Goal: Navigation & Orientation: Find specific page/section

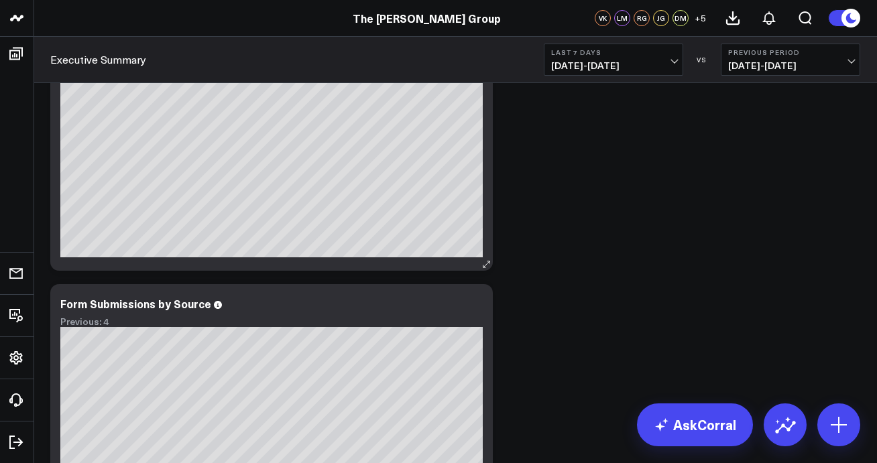
scroll to position [64, 0]
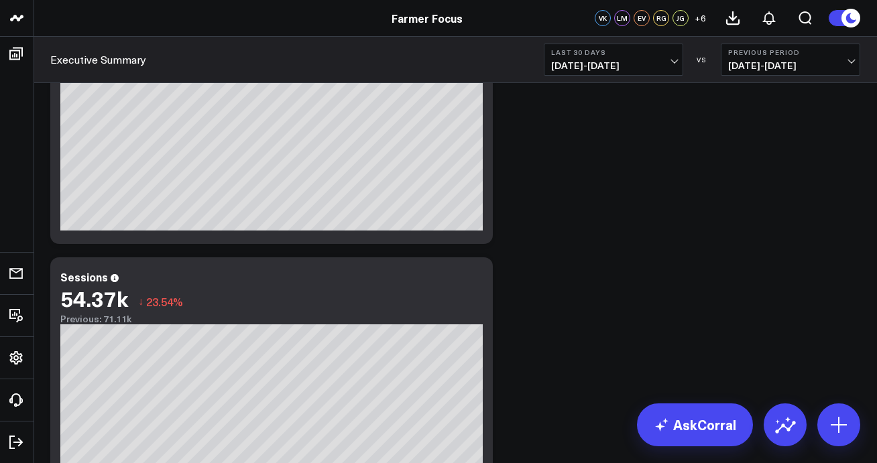
scroll to position [400, 0]
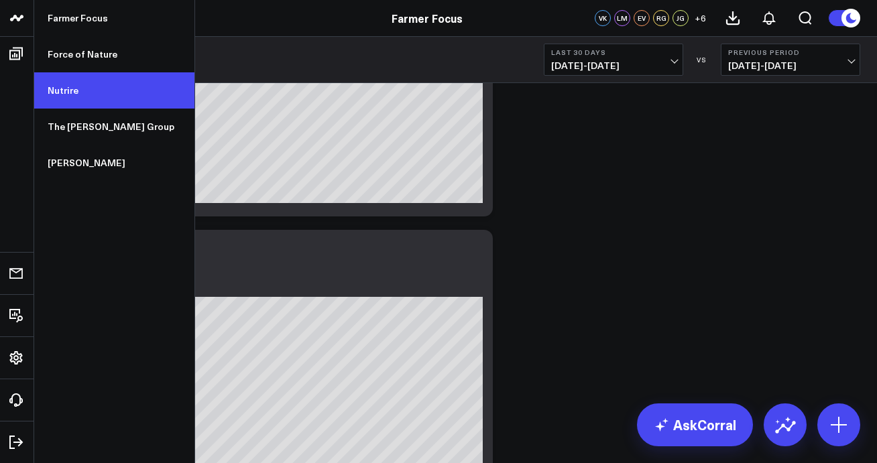
click at [70, 95] on link "Nutrire" at bounding box center [114, 90] width 160 height 36
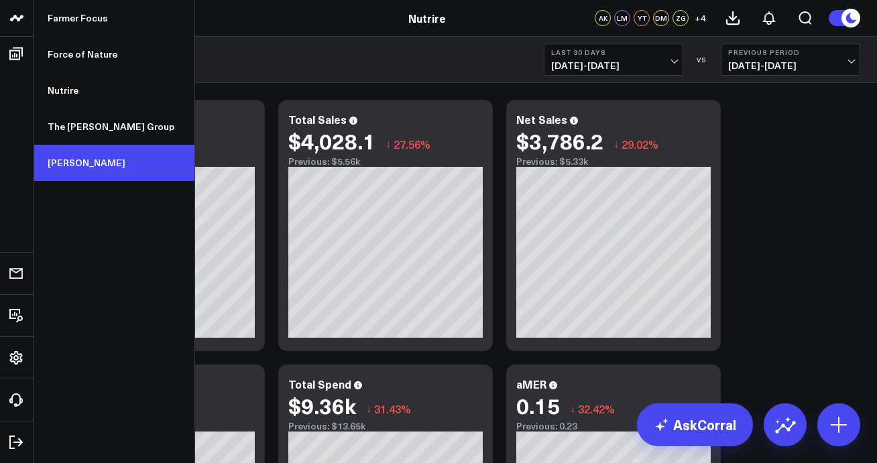
click at [78, 160] on link "[PERSON_NAME]" at bounding box center [114, 163] width 160 height 36
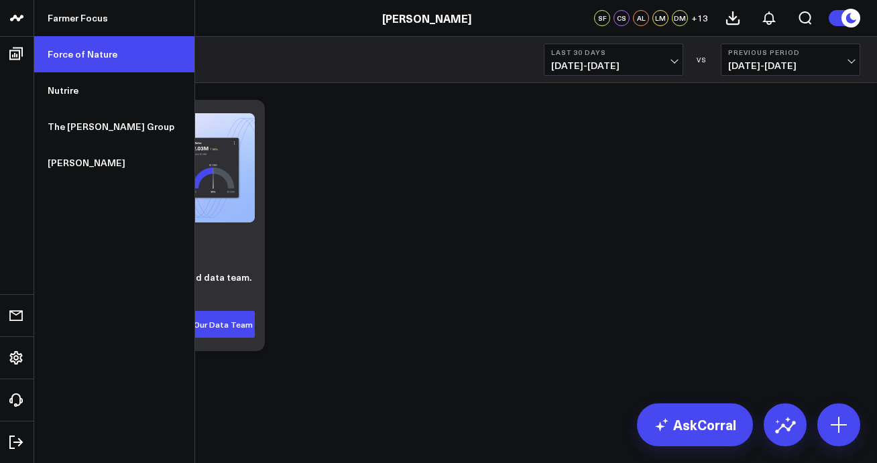
click at [70, 58] on link "Force of Nature" at bounding box center [114, 54] width 160 height 36
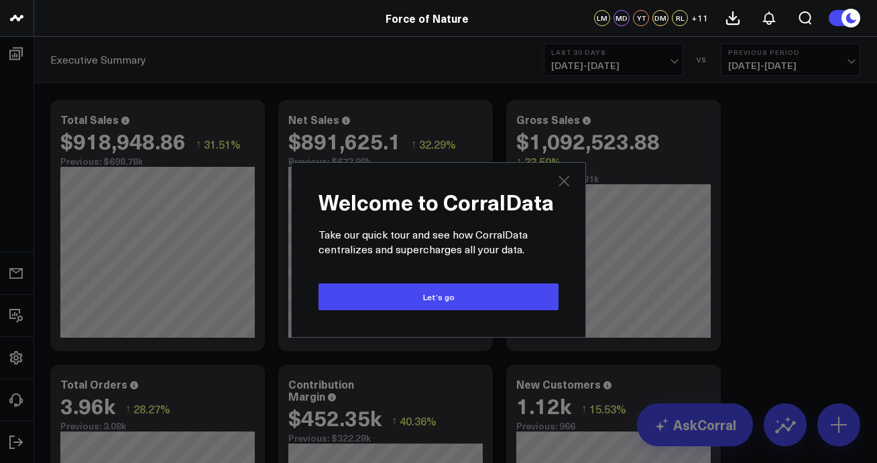
click at [563, 185] on icon at bounding box center [564, 181] width 16 height 16
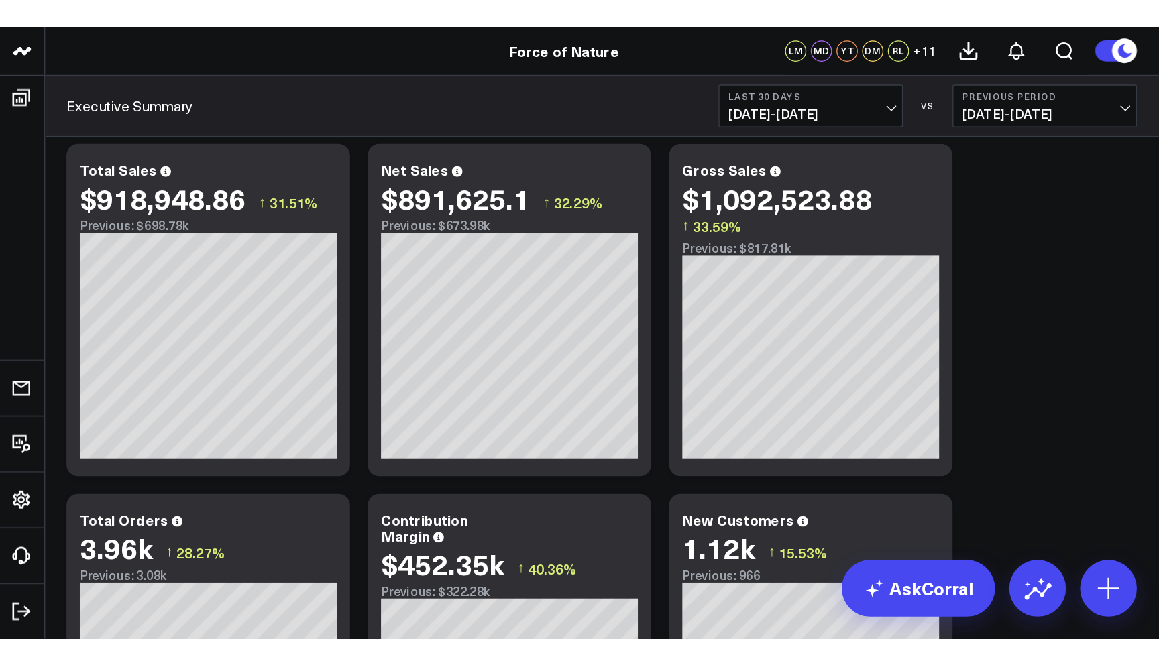
scroll to position [7, 0]
